Goal: Task Accomplishment & Management: Manage account settings

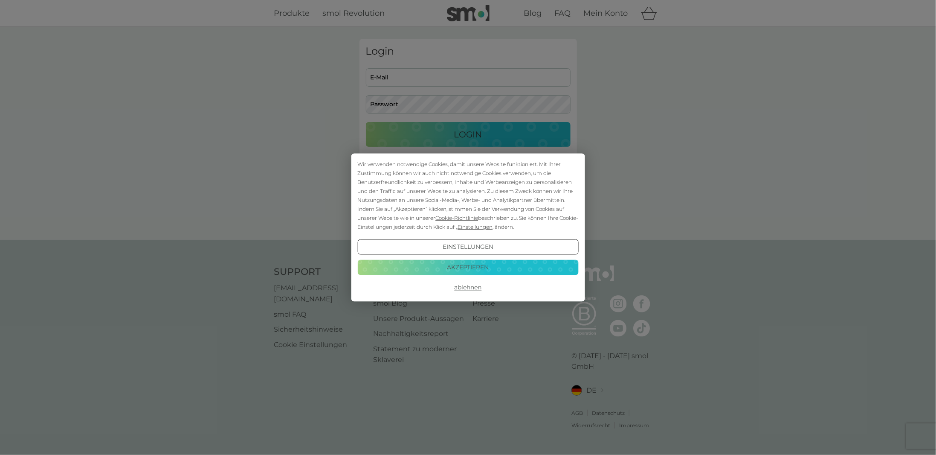
type input "[PERSON_NAME][EMAIL_ADDRESS][DOMAIN_NAME]"
click at [416, 264] on button "Akzeptieren" at bounding box center [467, 266] width 221 height 15
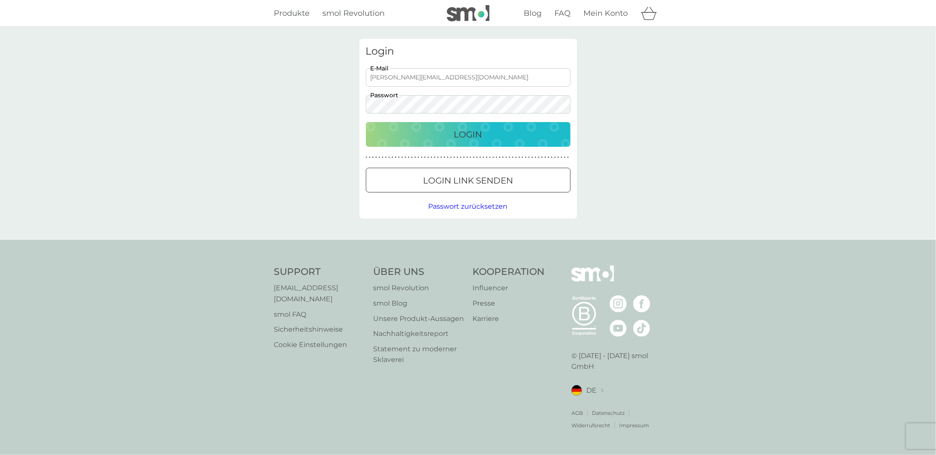
click at [398, 139] on div "Login" at bounding box center [468, 135] width 188 height 14
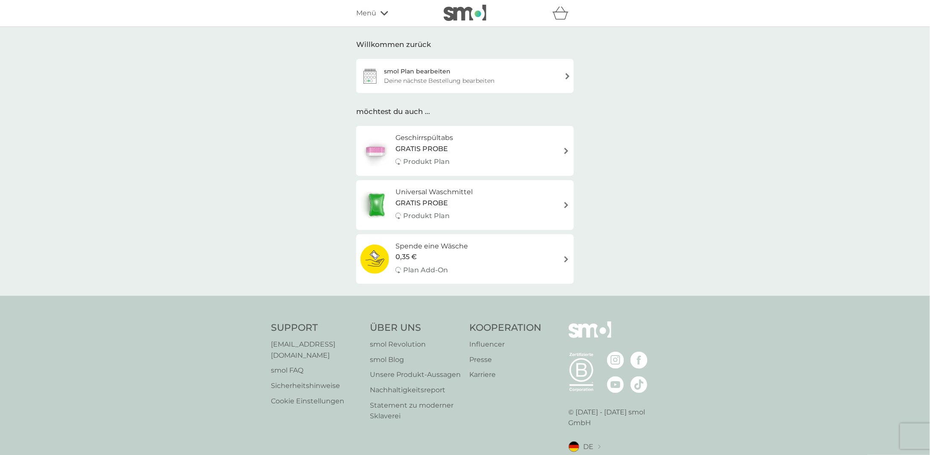
click at [415, 76] on div "Deine nächste Bestellung bearbeiten" at bounding box center [439, 80] width 110 height 9
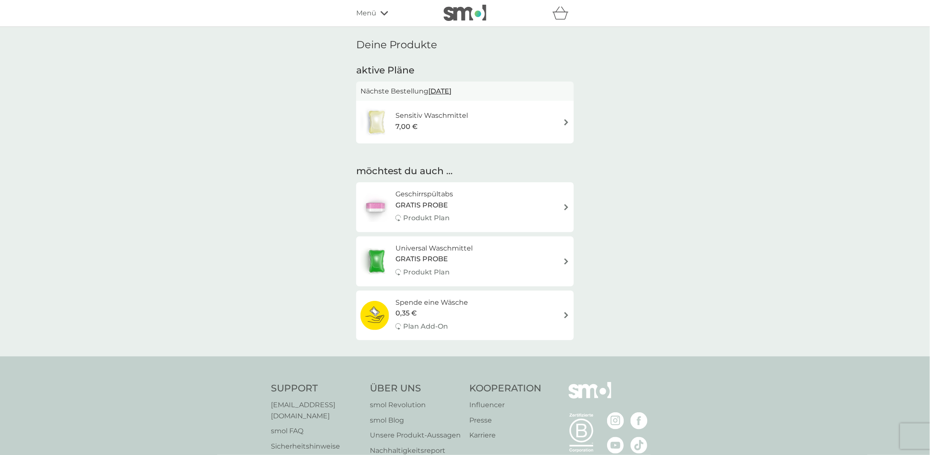
click at [434, 206] on span "GRATIS PROBE" at bounding box center [421, 205] width 52 height 11
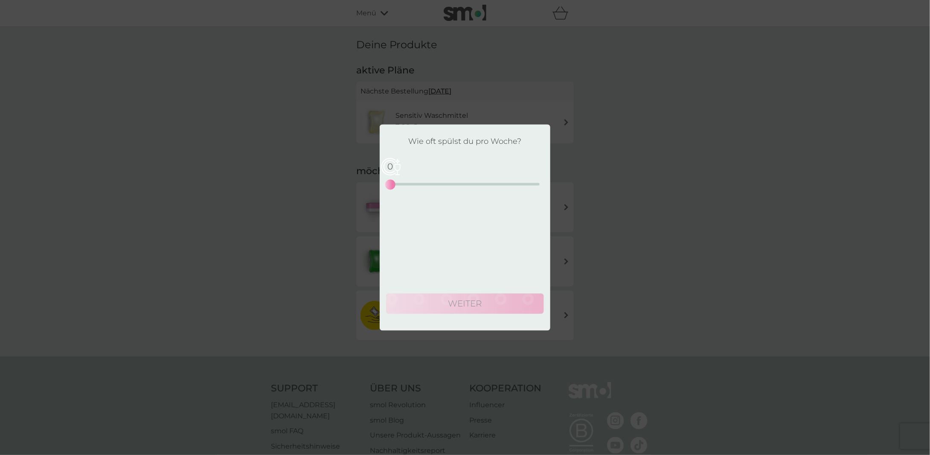
drag, startPoint x: 389, startPoint y: 186, endPoint x: 312, endPoint y: 192, distance: 77.8
click at [347, 192] on div "Wie oft spülst du pro Woche? 0 0 12.5 25 weiter" at bounding box center [465, 227] width 930 height 455
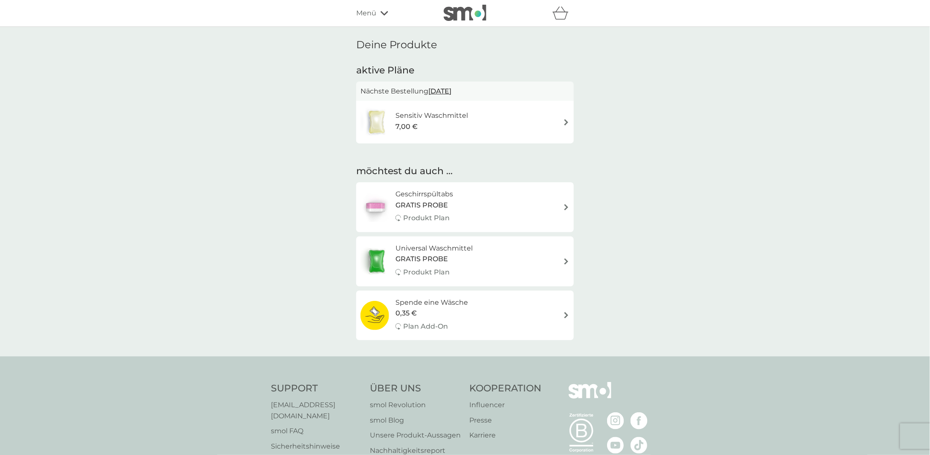
click at [271, 190] on div "Deine Produkte aktive Pläne Nächste Bestellung 6 Okt. 2025 Sensitiv Waschmittel…" at bounding box center [465, 191] width 930 height 329
click at [439, 113] on h6 "Sensitiv Waschmittel" at bounding box center [431, 115] width 73 height 11
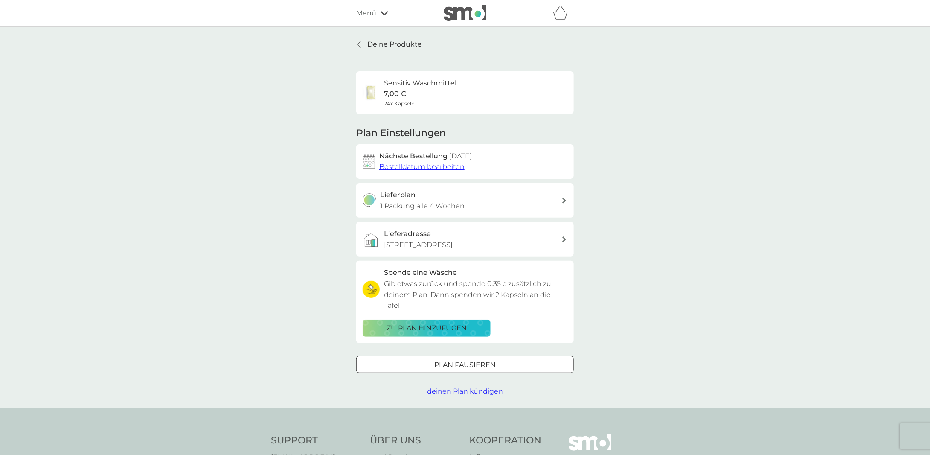
click at [426, 205] on p "1 Packung alle 4 Wochen" at bounding box center [422, 205] width 84 height 11
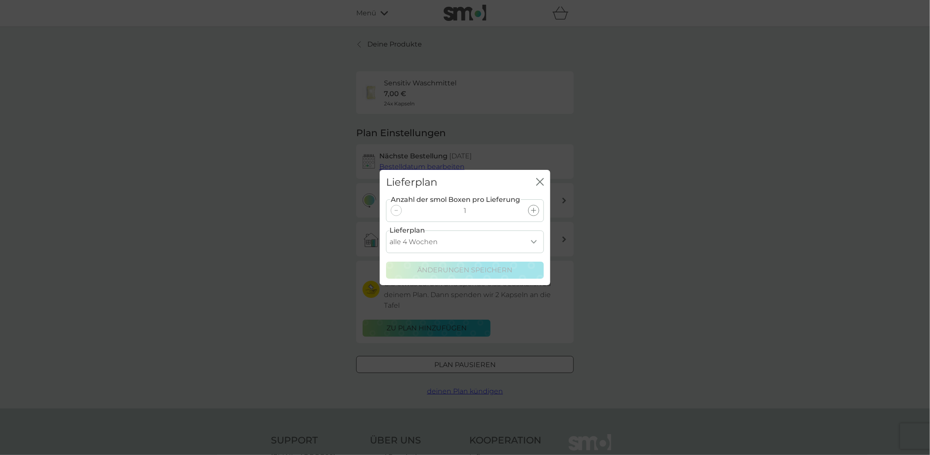
click at [529, 208] on div at bounding box center [533, 210] width 11 height 11
click at [397, 205] on div "Anzahl der smol Boxen pro Lieferung 2" at bounding box center [465, 210] width 158 height 23
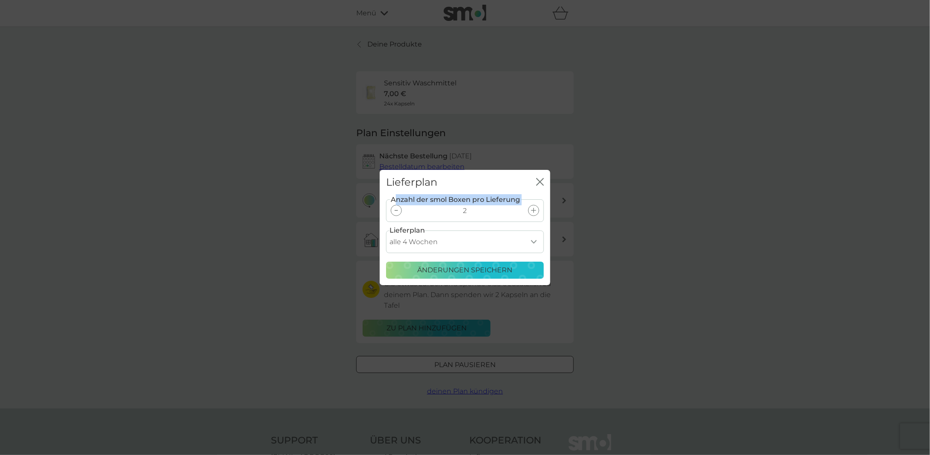
click at [411, 242] on select "alle 1 Woche alle 2 Wochen alle 3 Wochen alle 4 Wochen alle 5 Wochen alle 6 Woc…" at bounding box center [465, 241] width 158 height 23
select select "63"
click at [386, 230] on select "alle 1 Woche alle 2 Wochen alle 3 Wochen alle 4 Wochen alle 5 Wochen alle 6 Woc…" at bounding box center [465, 241] width 158 height 23
click at [396, 215] on div at bounding box center [396, 210] width 11 height 11
click at [427, 271] on p "Änderungen speichern" at bounding box center [465, 269] width 95 height 11
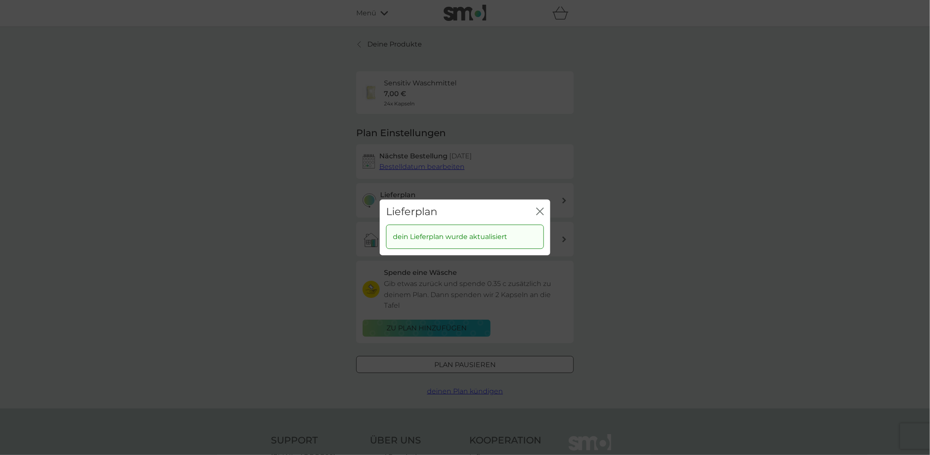
click at [537, 209] on icon "Schließen" at bounding box center [538, 211] width 3 height 7
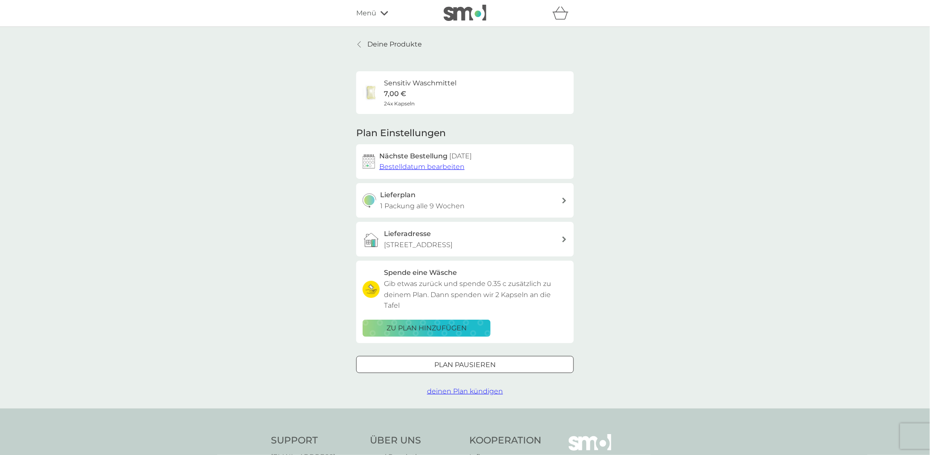
click at [270, 157] on div "Deine Produkte Sensitiv Waschmittel 7,00 € 24x Kapseln Plan Einstellungen Nächs…" at bounding box center [465, 217] width 930 height 381
